Goal: Check status: Check status

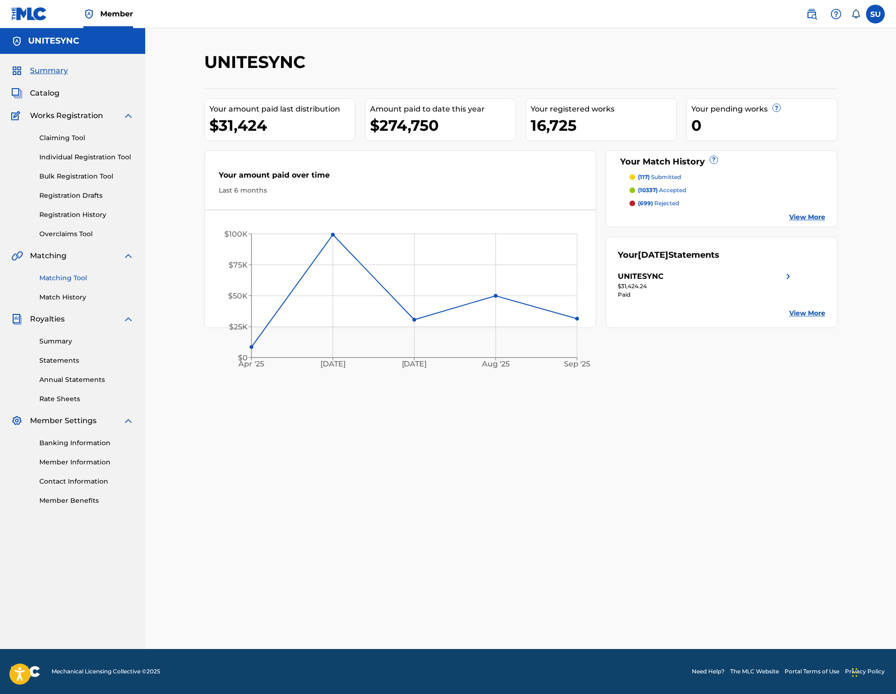
click at [83, 278] on link "Matching Tool" at bounding box center [86, 278] width 95 height 10
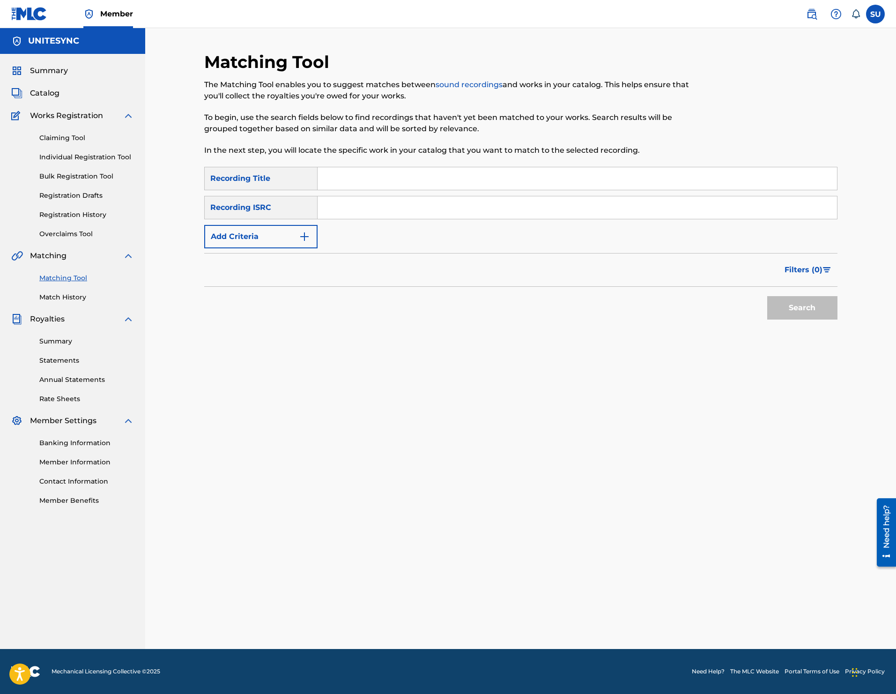
click at [463, 203] on input "Search Form" at bounding box center [578, 207] width 520 height 22
type input "QZN882270148"
click at [787, 306] on button "Search" at bounding box center [802, 307] width 70 height 23
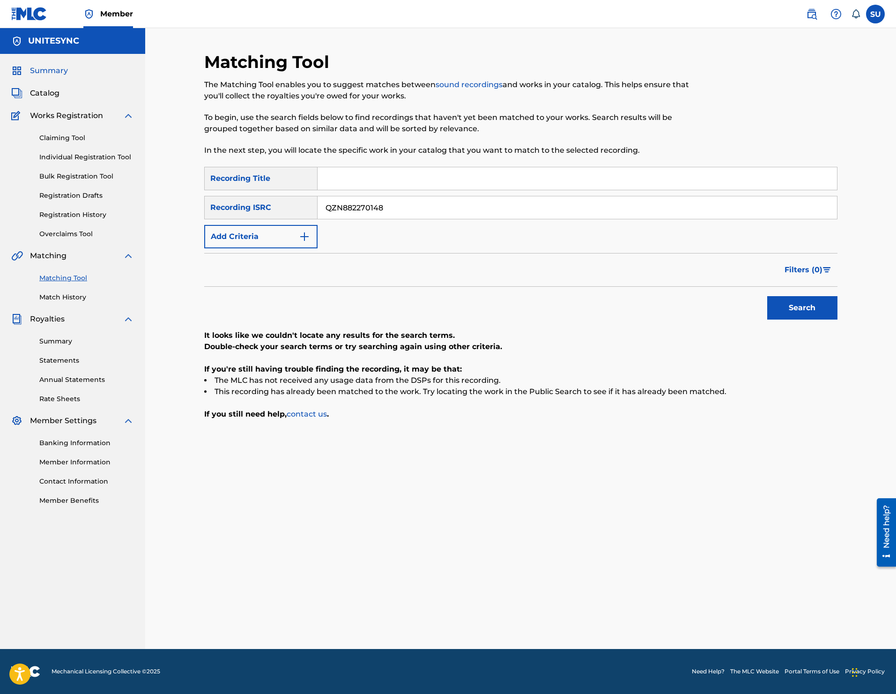
click at [40, 72] on span "Summary" at bounding box center [49, 70] width 38 height 11
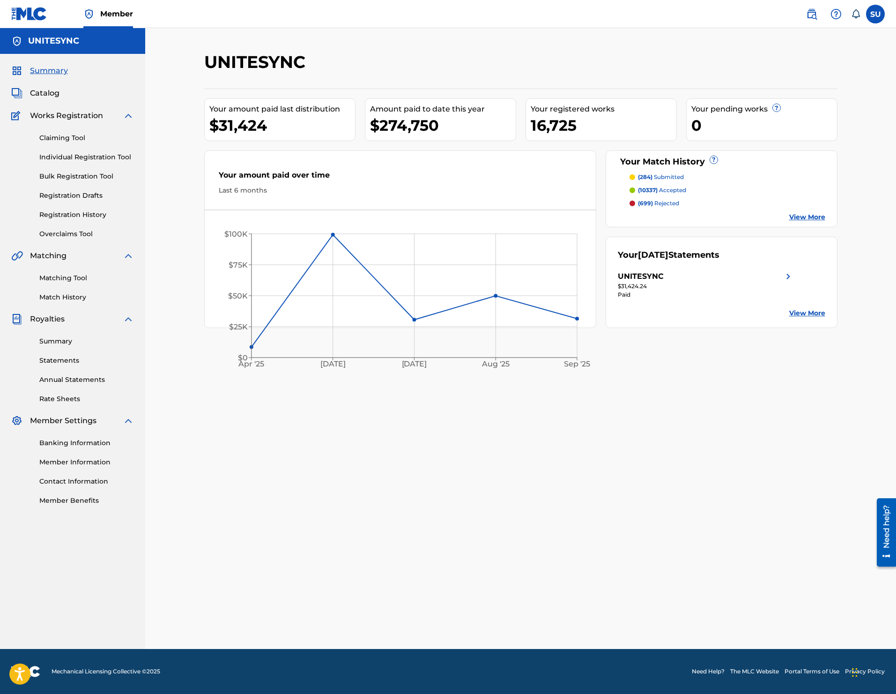
click at [686, 60] on div "UNITESYNC" at bounding box center [448, 66] width 488 height 28
